Goal: Task Accomplishment & Management: Complete application form

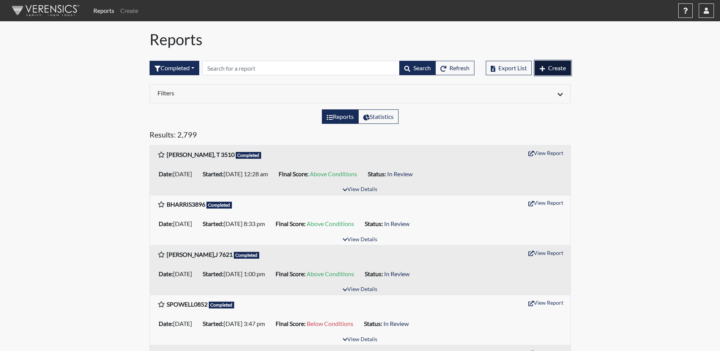
click at [548, 72] on button "Create" at bounding box center [553, 68] width 36 height 14
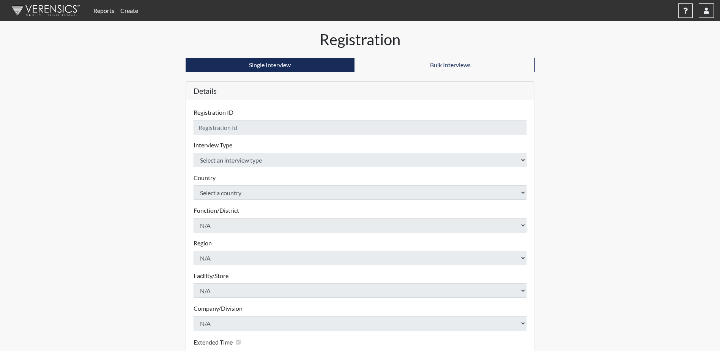
checkbox input "true"
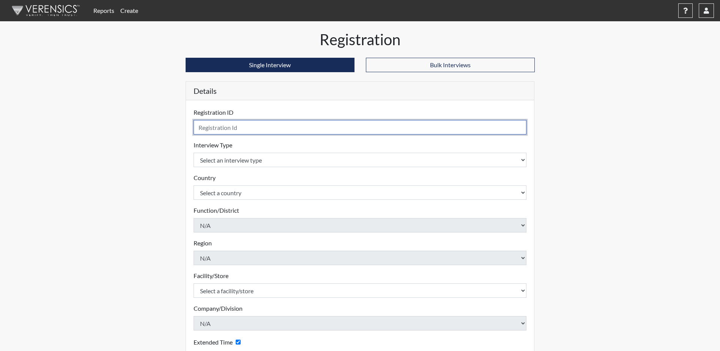
click at [230, 124] on input "text" at bounding box center [360, 127] width 333 height 14
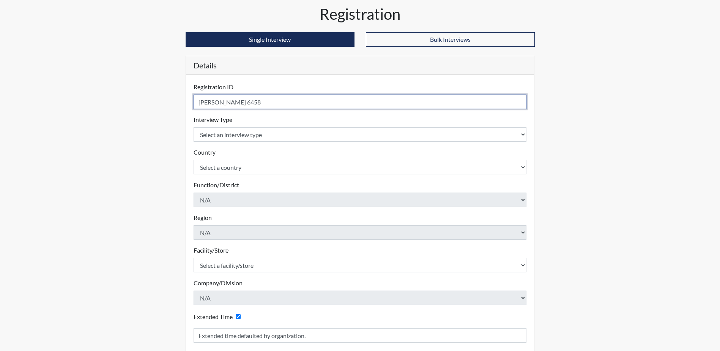
scroll to position [38, 0]
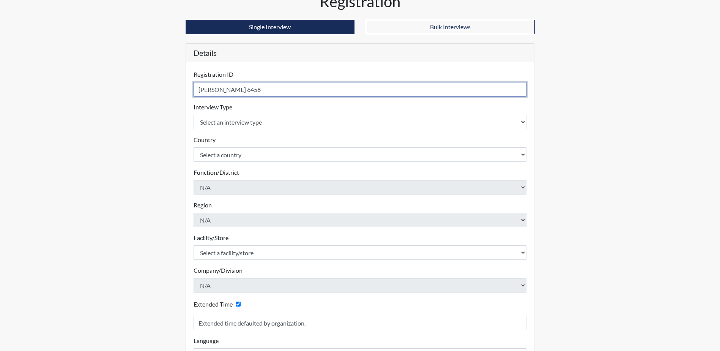
type input "[PERSON_NAME] 6458"
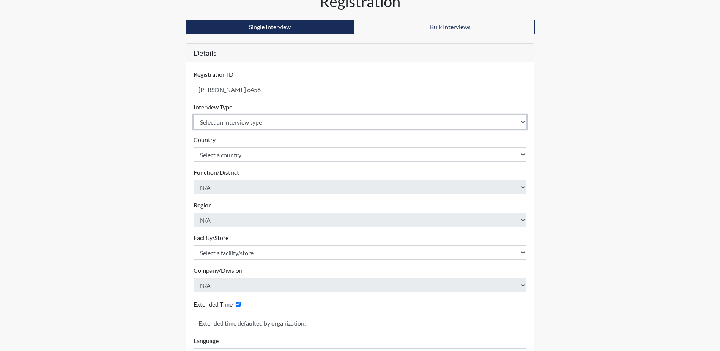
click at [228, 124] on select "Select an interview type Corrections Pre-Employment" at bounding box center [360, 122] width 333 height 14
select select "ff733e93-e1bf-11ea-9c9f-0eff0cf7eb8f"
click at [194, 115] on select "Select an interview type Corrections Pre-Employment" at bounding box center [360, 122] width 333 height 14
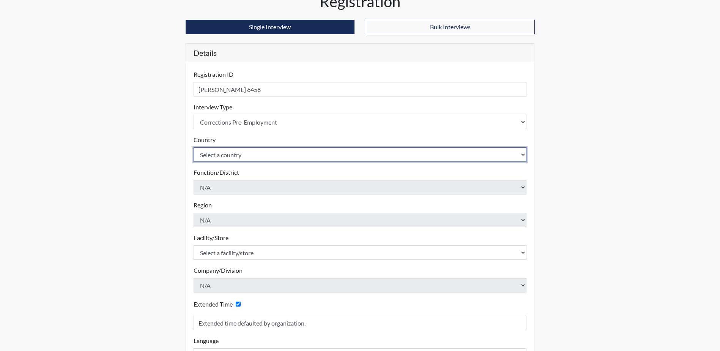
click at [228, 158] on select "Select a country [GEOGRAPHIC_DATA] [GEOGRAPHIC_DATA]" at bounding box center [360, 154] width 333 height 14
select select "united-states-of-[GEOGRAPHIC_DATA]"
click at [194, 147] on select "Select a country [GEOGRAPHIC_DATA] [GEOGRAPHIC_DATA]" at bounding box center [360, 154] width 333 height 14
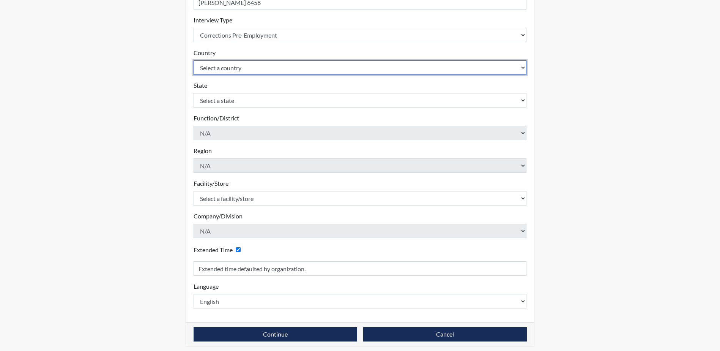
scroll to position [129, 0]
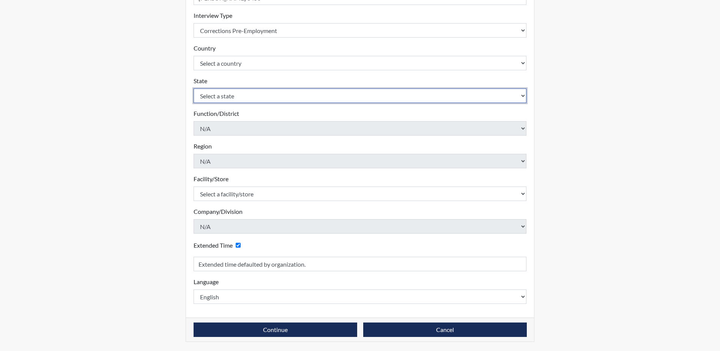
click at [249, 95] on select "Select a state [US_STATE] [US_STATE] [US_STATE] [US_STATE] [US_STATE] [US_STATE…" at bounding box center [360, 95] width 333 height 14
select select "SC"
click at [194, 88] on select "Select a state [US_STATE] [US_STATE] [US_STATE] [US_STATE] [US_STATE] [US_STATE…" at bounding box center [360, 95] width 333 height 14
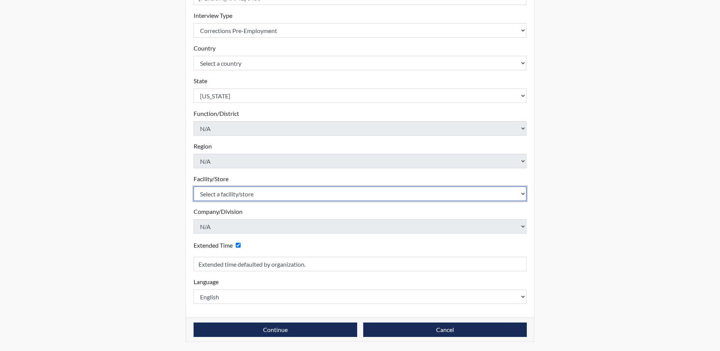
click at [285, 197] on select "Select a facility/store [GEOGRAPHIC_DATA] CI Broad River CI [PERSON_NAME] CI Di…" at bounding box center [360, 193] width 333 height 14
select select "61ab0ec9-3915-4257-bc03-7b4f61d7e4e7"
click at [194, 186] on select "Select a facility/store [GEOGRAPHIC_DATA] CI Broad River CI [PERSON_NAME] CI Di…" at bounding box center [360, 193] width 333 height 14
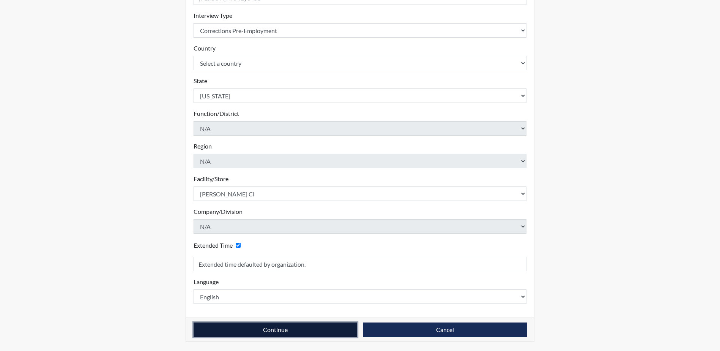
click at [308, 329] on button "Continue" at bounding box center [276, 329] width 164 height 14
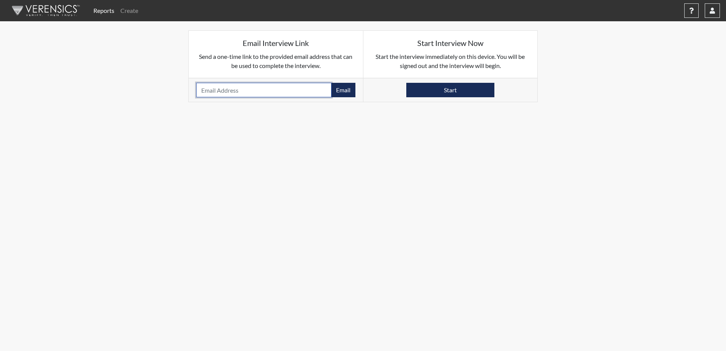
click at [268, 90] on input "email" at bounding box center [263, 90] width 135 height 14
type input "[EMAIL_ADDRESS][DOMAIN_NAME]"
click at [346, 92] on button "Email" at bounding box center [343, 90] width 24 height 14
